Goal: Navigation & Orientation: Find specific page/section

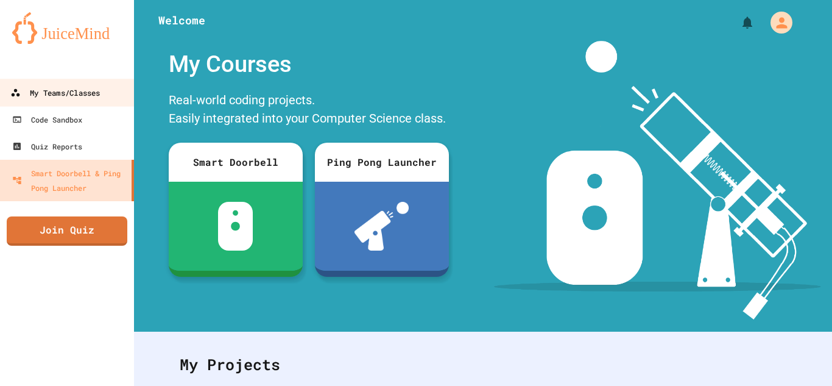
click at [76, 91] on div "My Teams/Classes" at bounding box center [55, 92] width 90 height 15
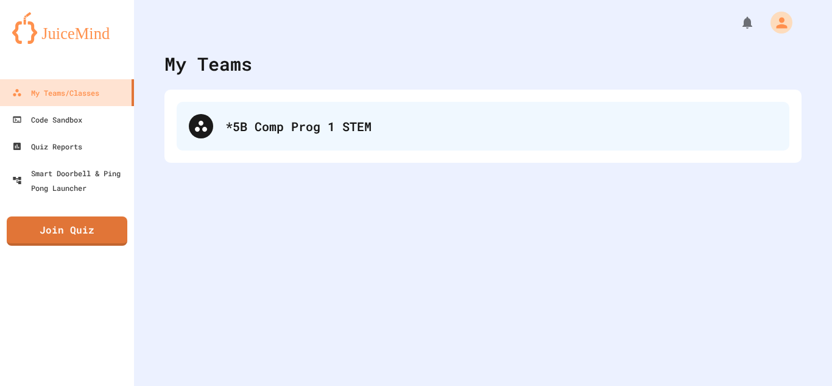
click at [314, 135] on div "*5B Comp Prog 1 STEM" at bounding box center [483, 126] width 613 height 49
